Goal: Information Seeking & Learning: Learn about a topic

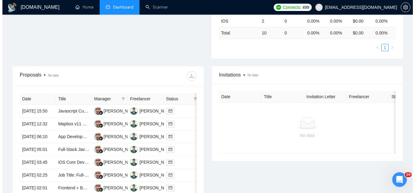
scroll to position [213, 0]
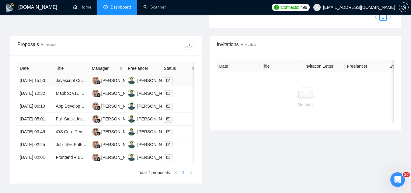
click at [74, 87] on td "Javascript Cursor Coder" at bounding box center [71, 80] width 36 height 13
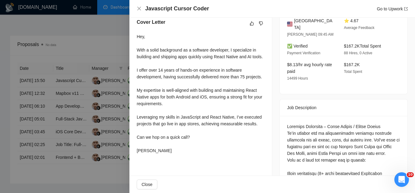
scroll to position [182, 0]
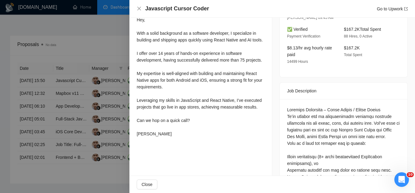
click at [94, 38] on div at bounding box center [207, 96] width 415 height 193
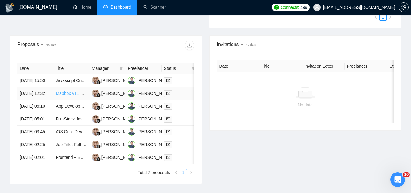
click at [79, 96] on link "Mapbox v11 SwiftUI Integration Specialist Needed" at bounding box center [103, 93] width 95 height 5
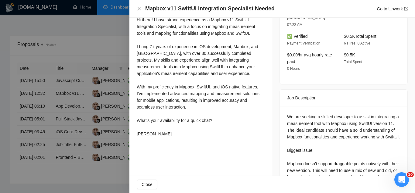
scroll to position [152, 0]
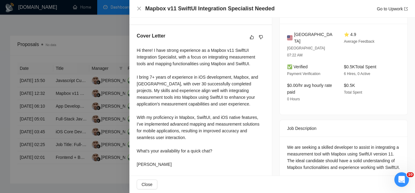
click at [93, 31] on div at bounding box center [207, 96] width 415 height 193
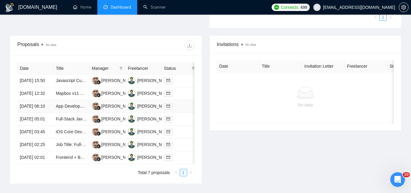
click at [78, 113] on td "App Development for Personal Story Cataloguing" at bounding box center [71, 106] width 36 height 13
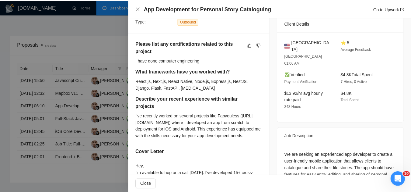
scroll to position [228, 0]
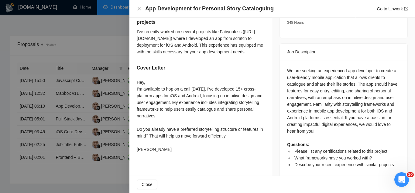
click at [77, 30] on div at bounding box center [207, 96] width 415 height 193
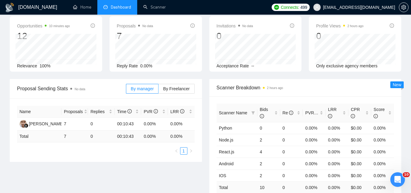
scroll to position [0, 0]
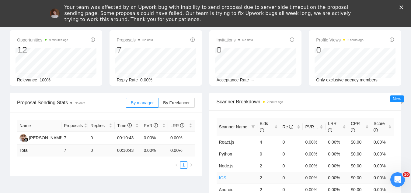
scroll to position [30, 0]
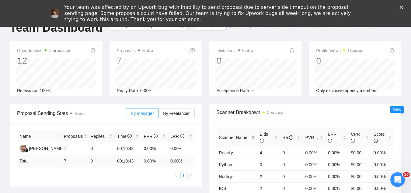
click at [398, 181] on icon "Open Intercom Messenger" at bounding box center [398, 179] width 10 height 10
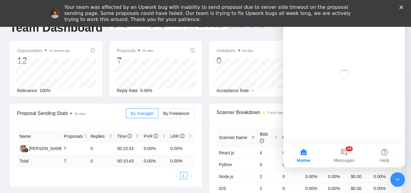
scroll to position [0, 0]
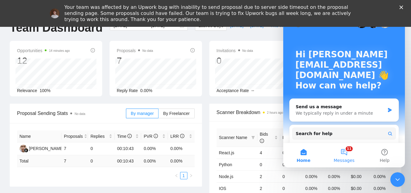
click at [346, 150] on button "11 Messages" at bounding box center [344, 155] width 40 height 24
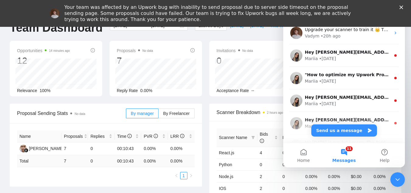
click at [404, 5] on div "Your team was affected by an Upwork bug with inability to send proposal due to …" at bounding box center [205, 13] width 411 height 22
click at [403, 9] on icon "Close" at bounding box center [401, 7] width 4 height 4
